Goal: Task Accomplishment & Management: Manage account settings

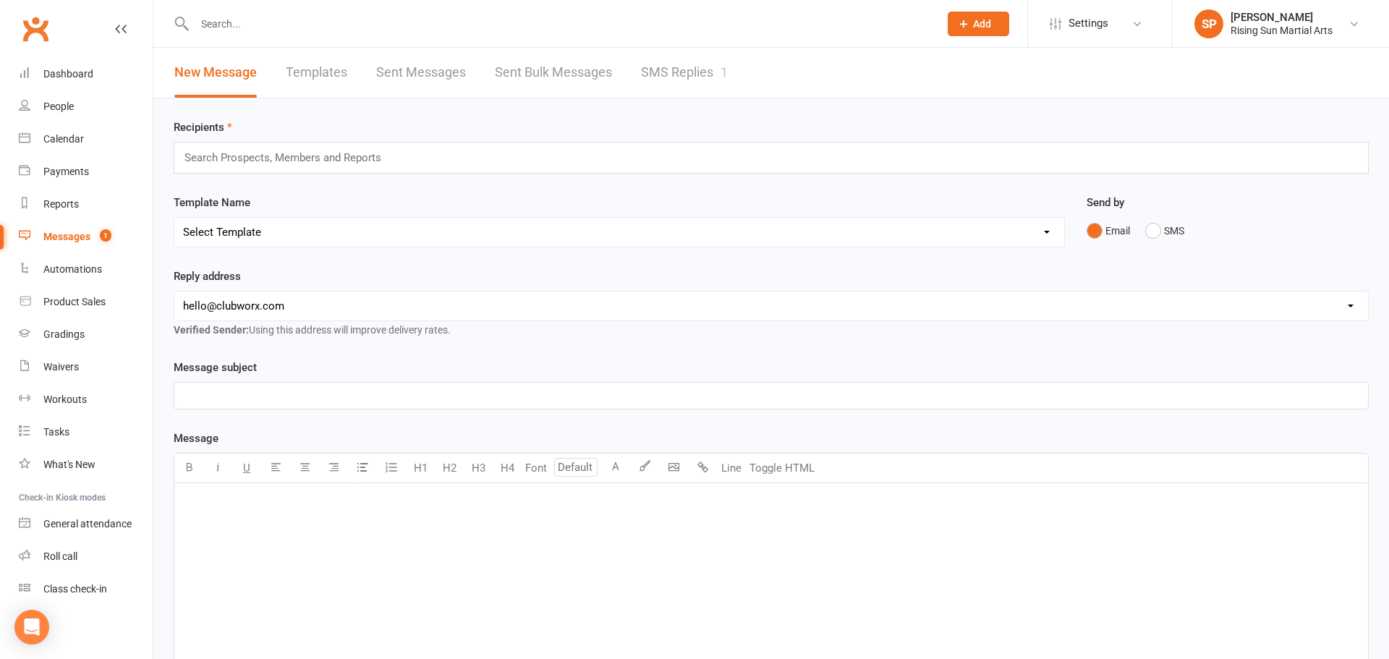
click at [686, 67] on link "SMS Replies 1" at bounding box center [684, 73] width 87 height 50
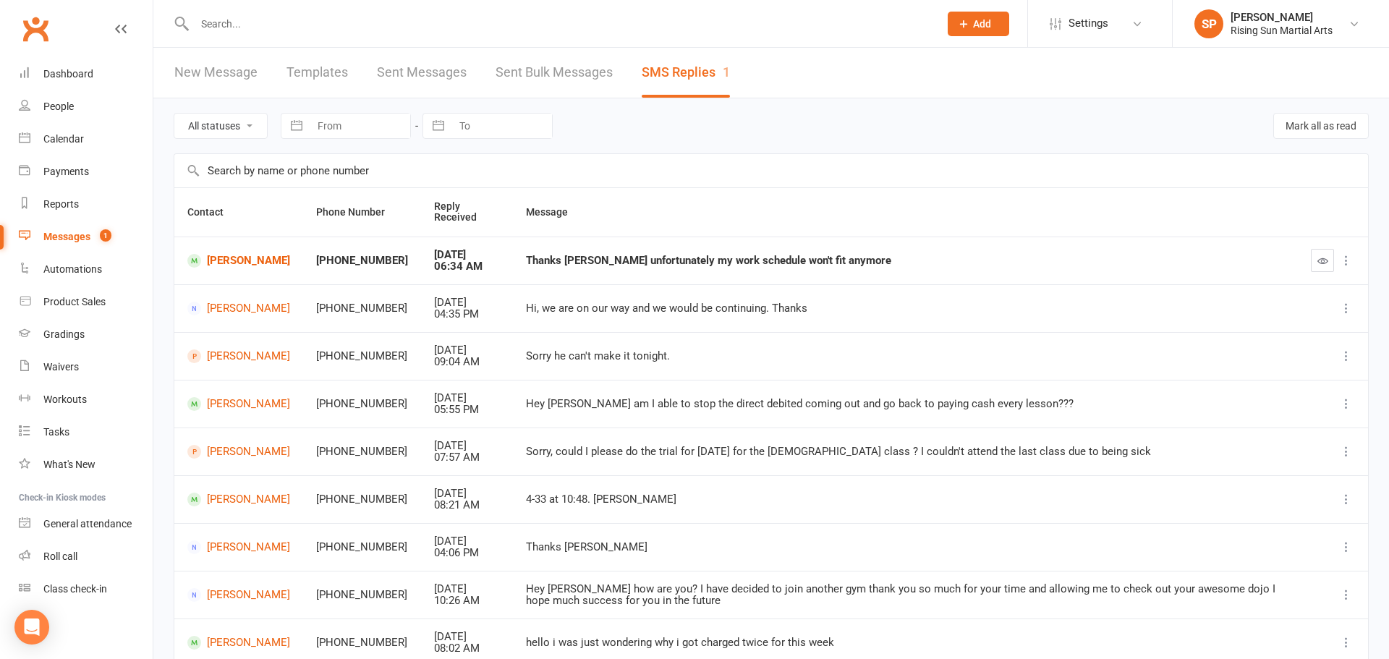
click at [81, 238] on div "Messages" at bounding box center [66, 237] width 47 height 12
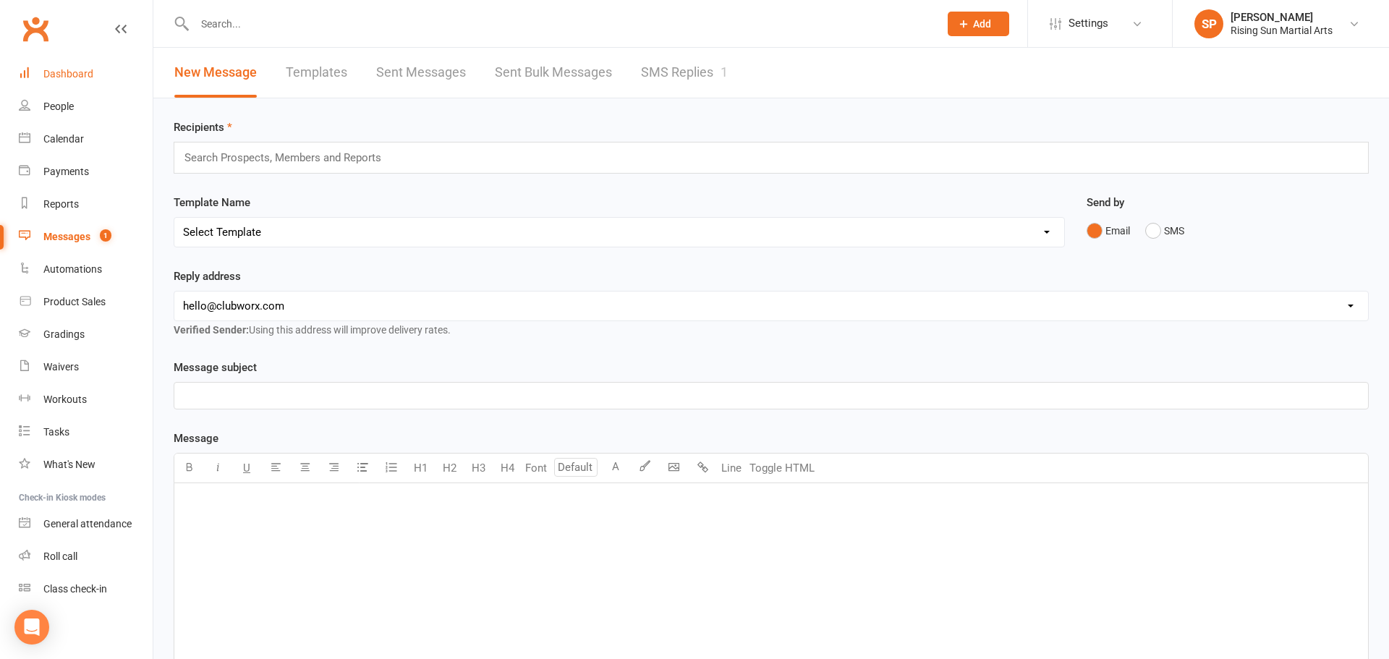
click at [51, 80] on div "Dashboard" at bounding box center [68, 74] width 50 height 12
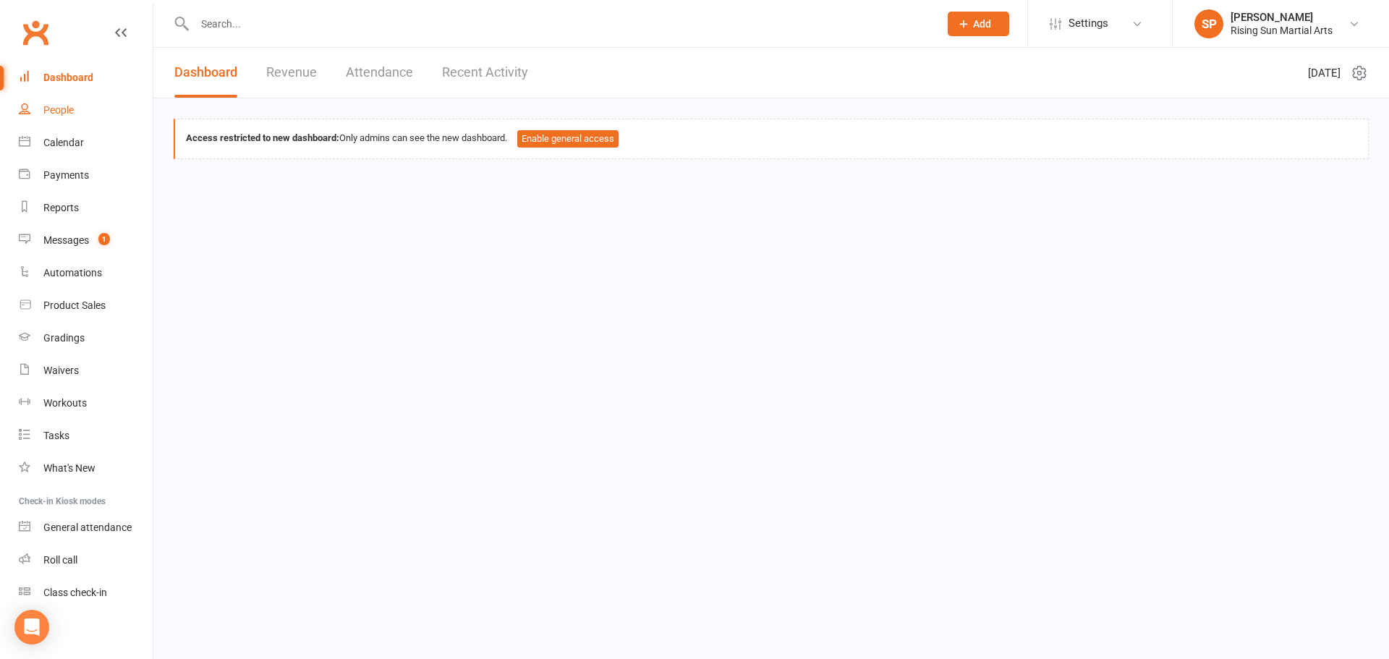
click at [52, 107] on div "People" at bounding box center [58, 110] width 30 height 12
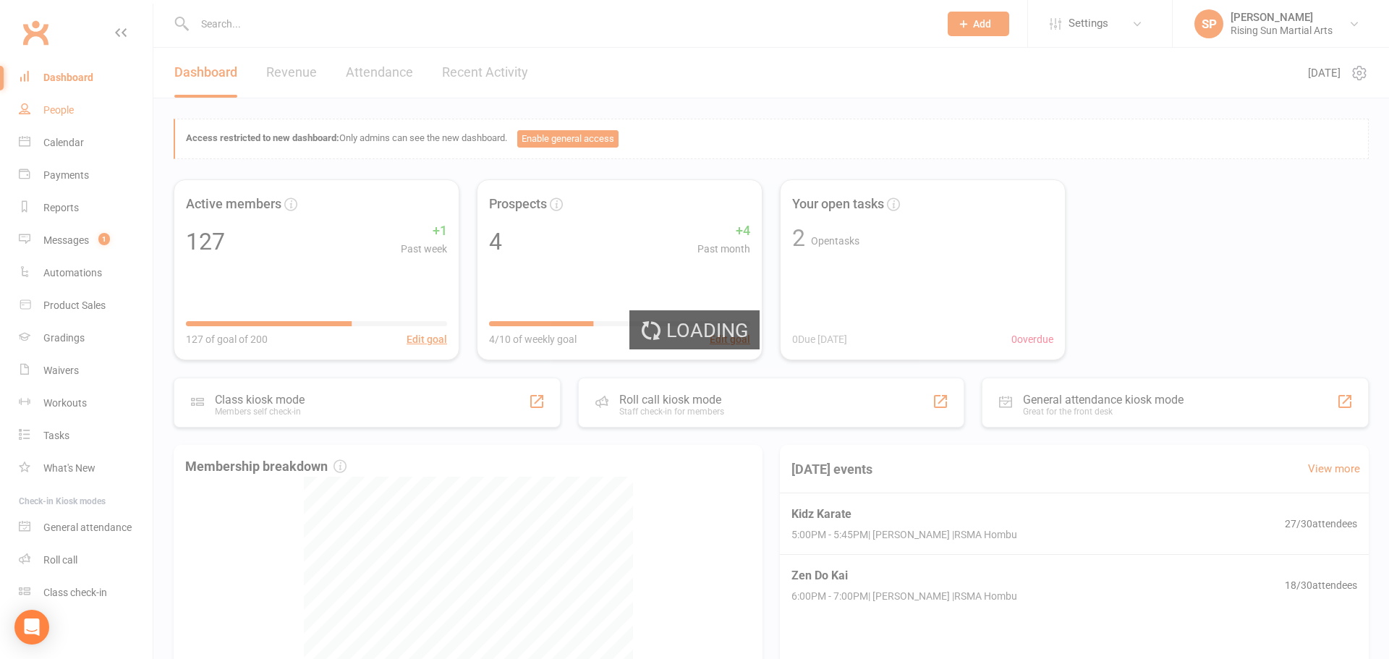
select select "100"
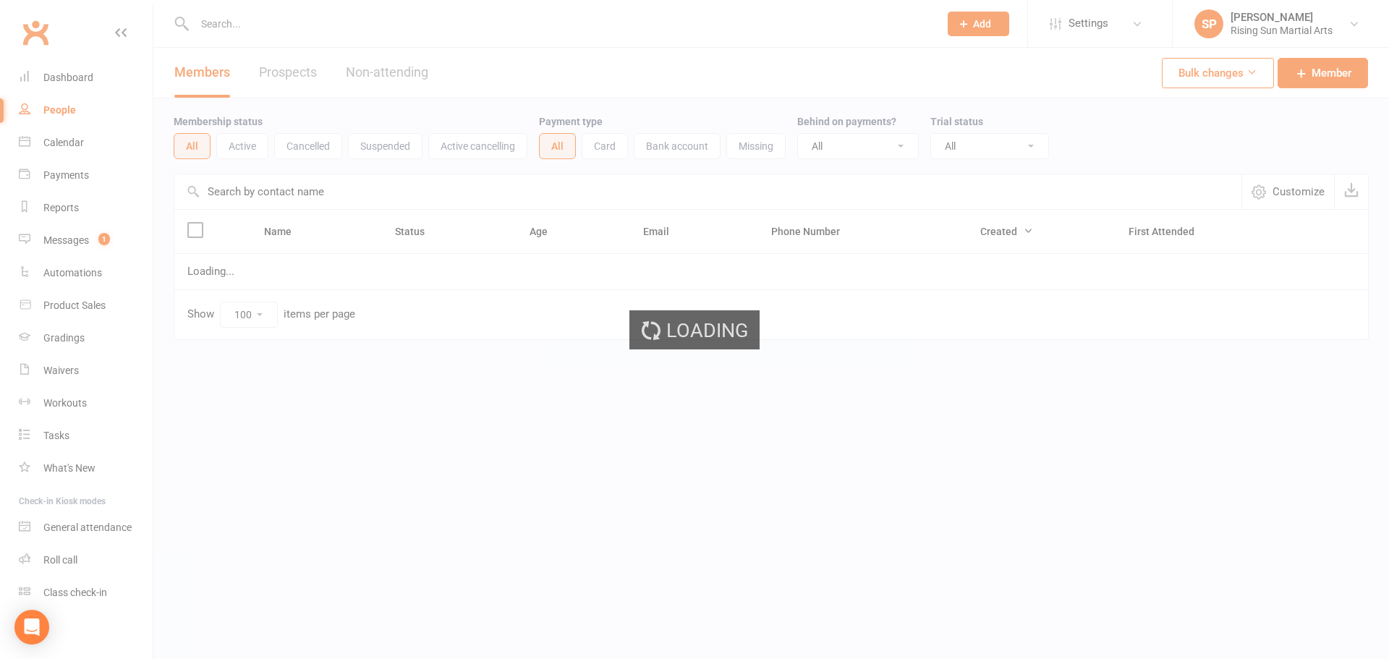
click at [241, 26] on input "text" at bounding box center [559, 24] width 739 height 20
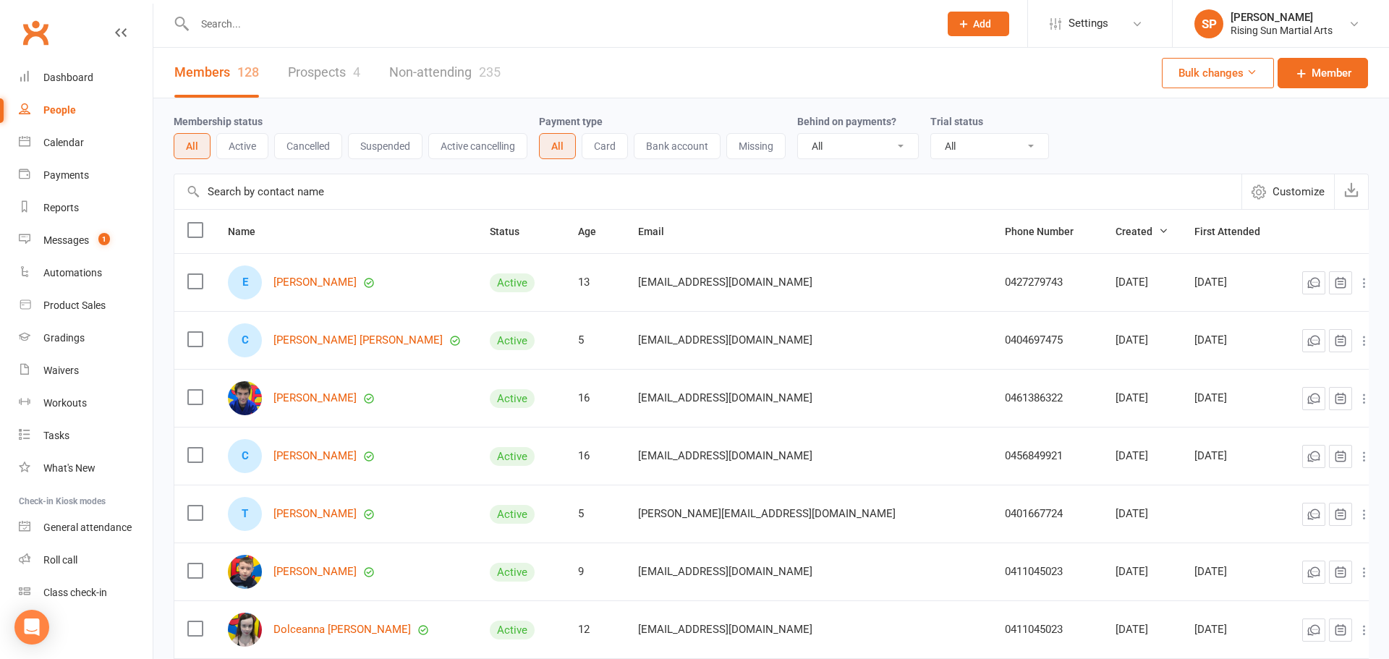
click at [241, 26] on input "text" at bounding box center [559, 24] width 739 height 20
type input "[PERSON_NAME]"
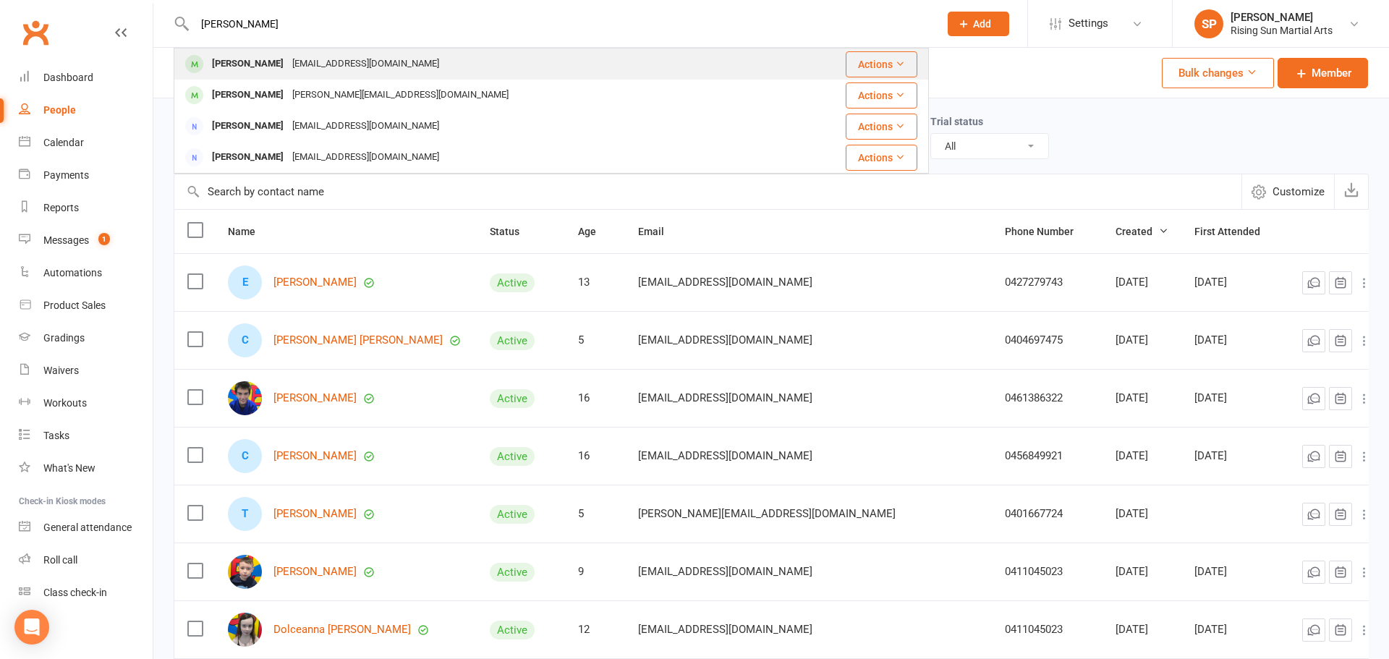
click at [433, 60] on div "[PERSON_NAME] [EMAIL_ADDRESS][DOMAIN_NAME]" at bounding box center [478, 64] width 606 height 30
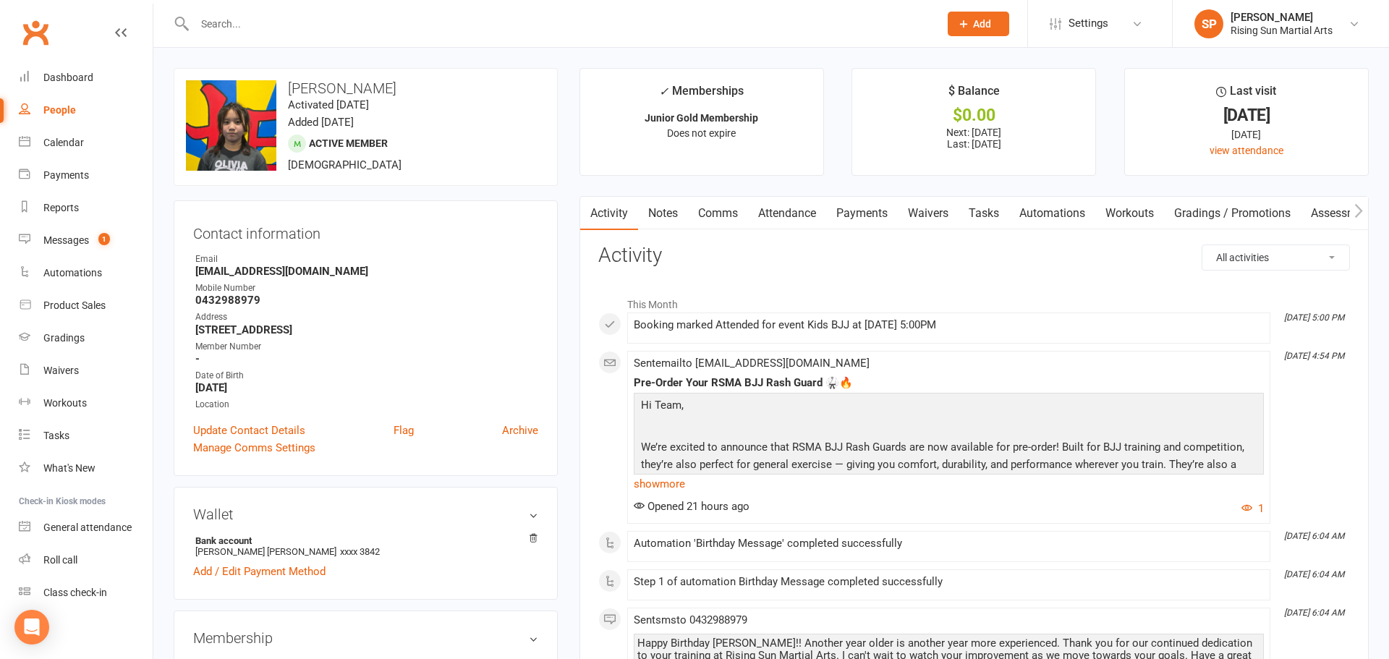
click at [845, 212] on link "Payments" at bounding box center [862, 213] width 72 height 33
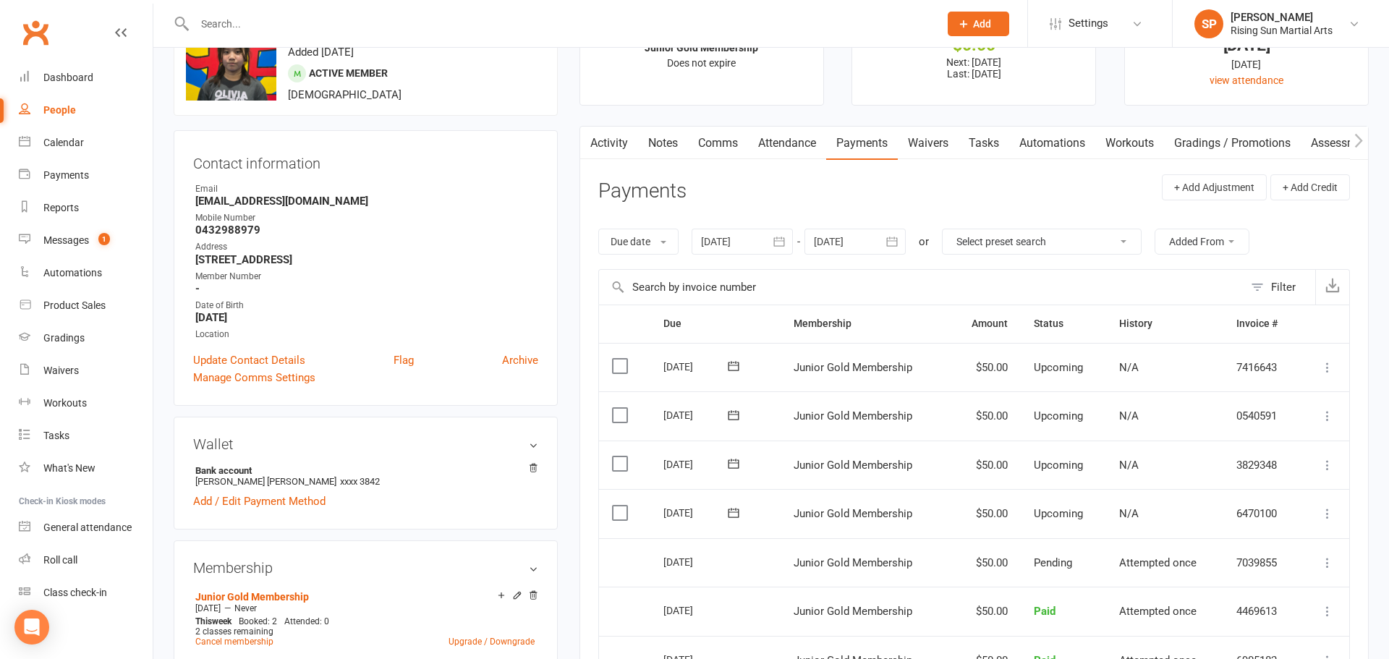
scroll to position [79, 0]
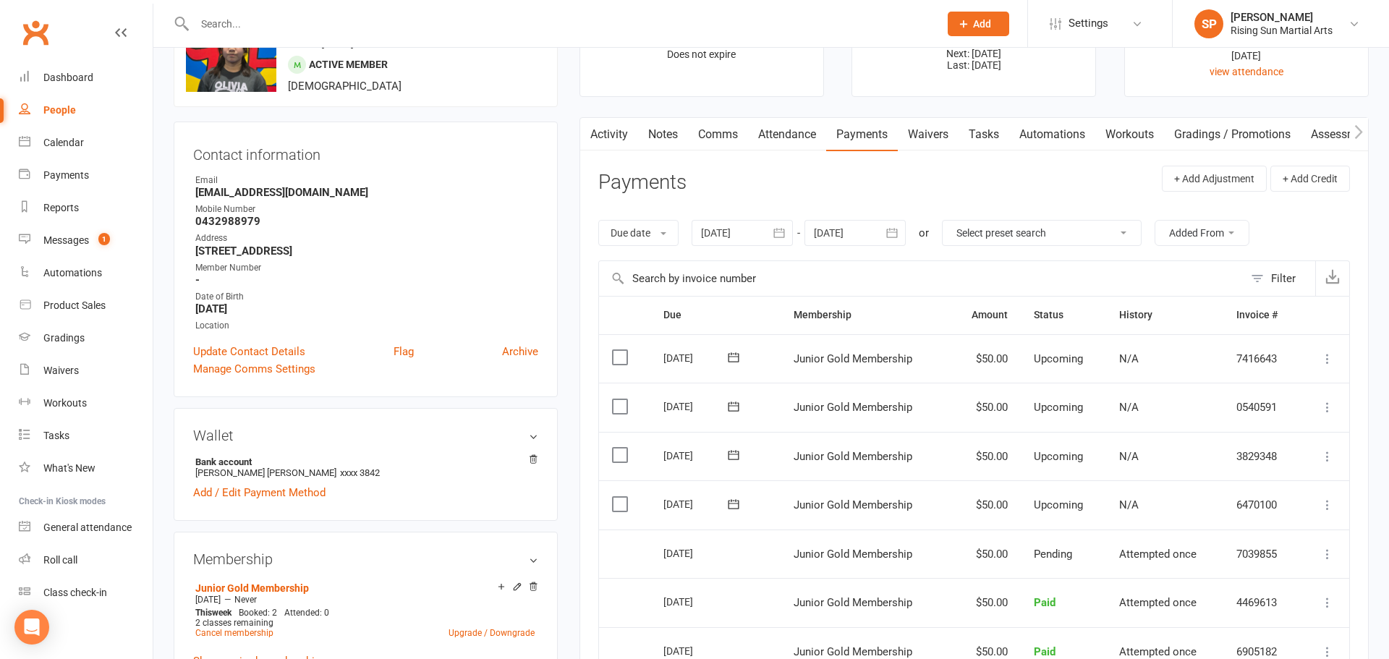
click at [616, 457] on label at bounding box center [622, 455] width 20 height 14
click at [616, 448] on input "checkbox" at bounding box center [616, 448] width 9 height 0
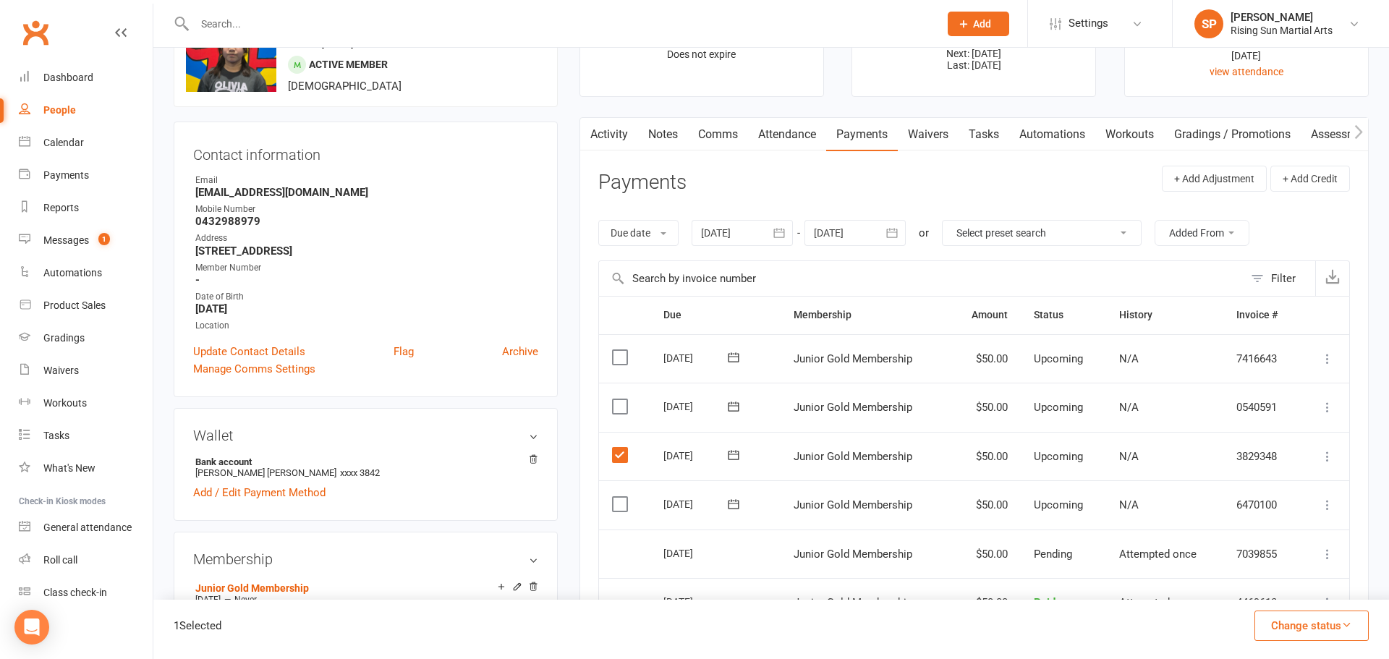
click at [620, 412] on label at bounding box center [622, 406] width 20 height 14
click at [620, 399] on input "checkbox" at bounding box center [616, 399] width 9 height 0
click at [1318, 631] on button "Change status" at bounding box center [1311, 626] width 114 height 30
click at [1267, 591] on link "Skipped" at bounding box center [1296, 586] width 143 height 29
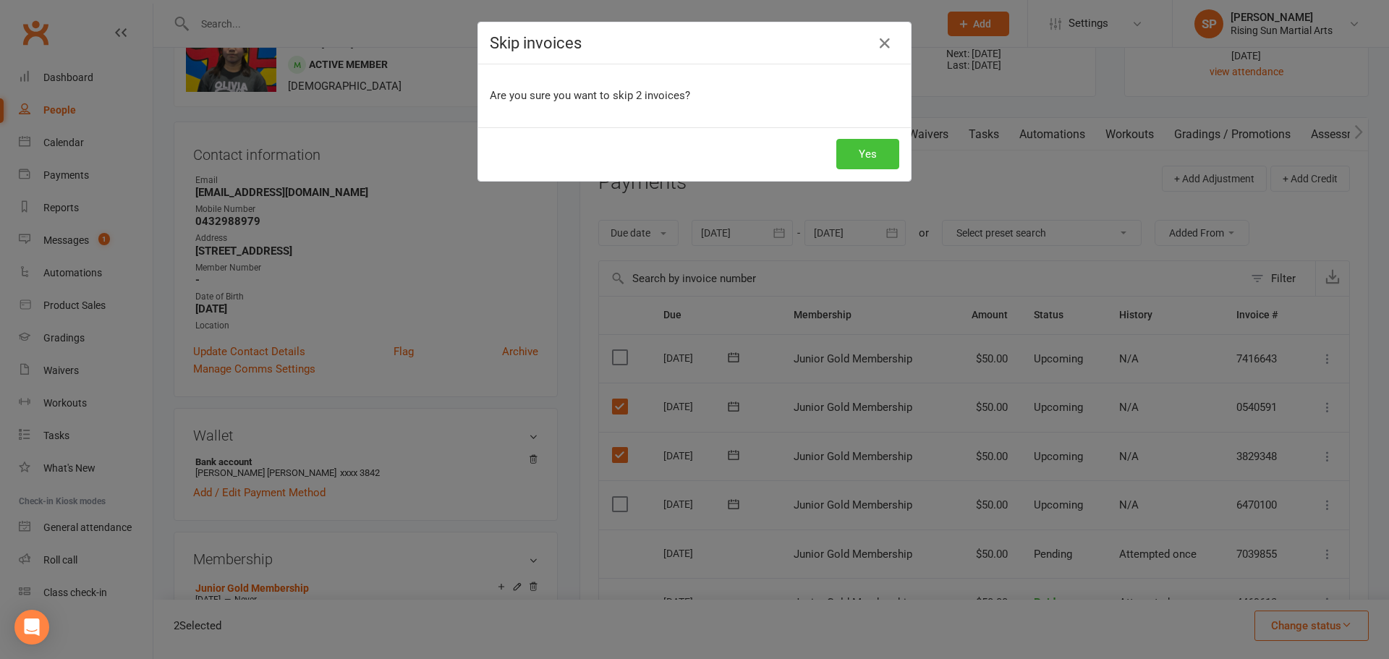
click at [848, 160] on button "Yes" at bounding box center [867, 154] width 63 height 30
